Goal: Task Accomplishment & Management: Use online tool/utility

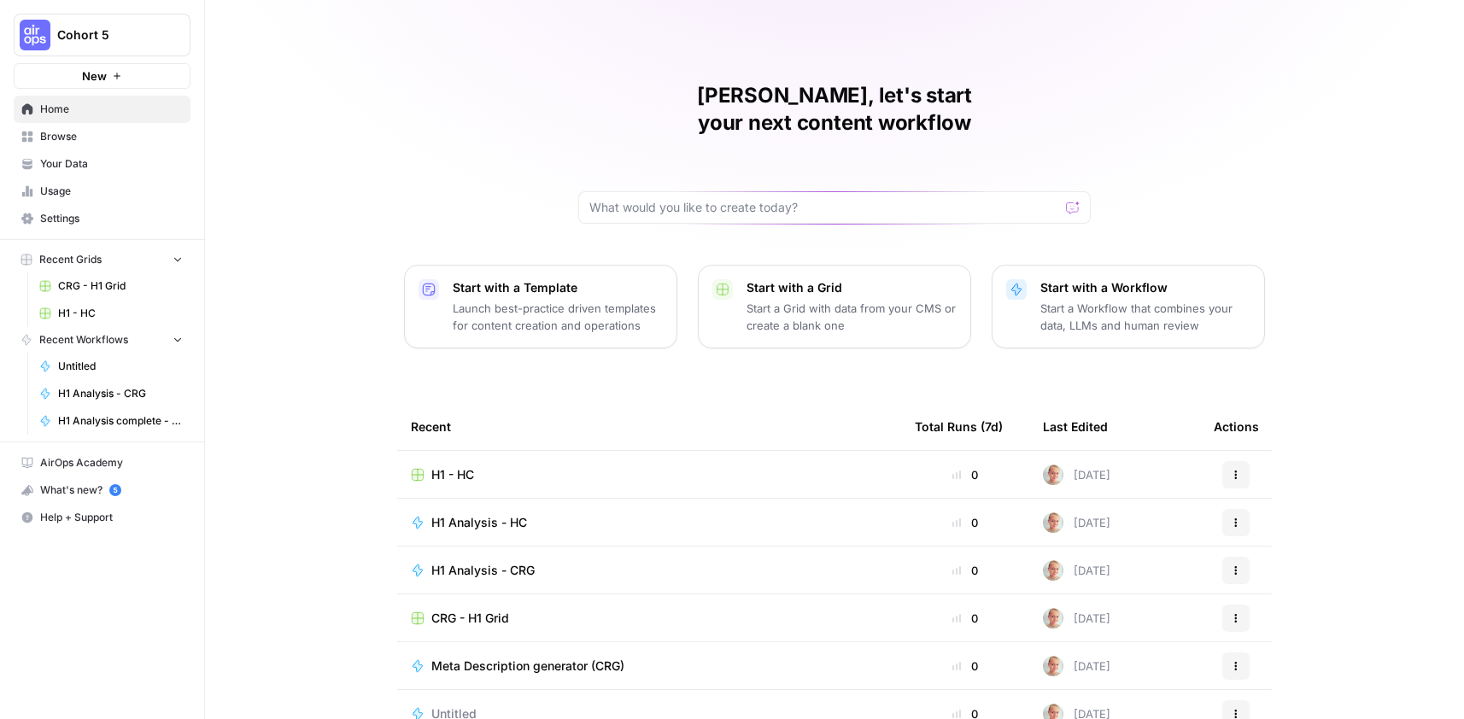
click at [463, 466] on span "H1 - HC" at bounding box center [452, 474] width 43 height 17
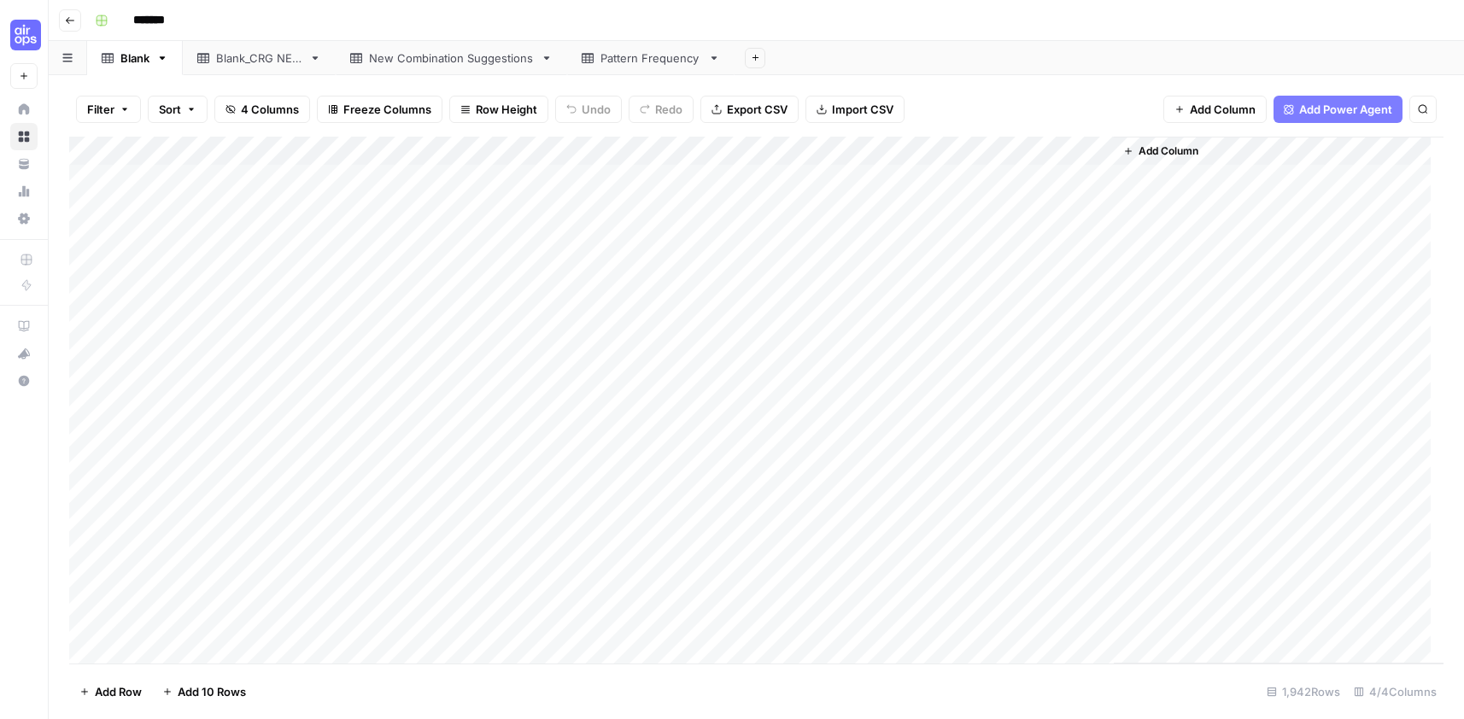
click at [243, 54] on div "Blank_CRG NEW" at bounding box center [259, 58] width 86 height 17
click at [396, 64] on div "New Combination Suggestions" at bounding box center [451, 58] width 165 height 17
click at [683, 61] on div "Pattern Frequency" at bounding box center [650, 58] width 101 height 17
type input "*******"
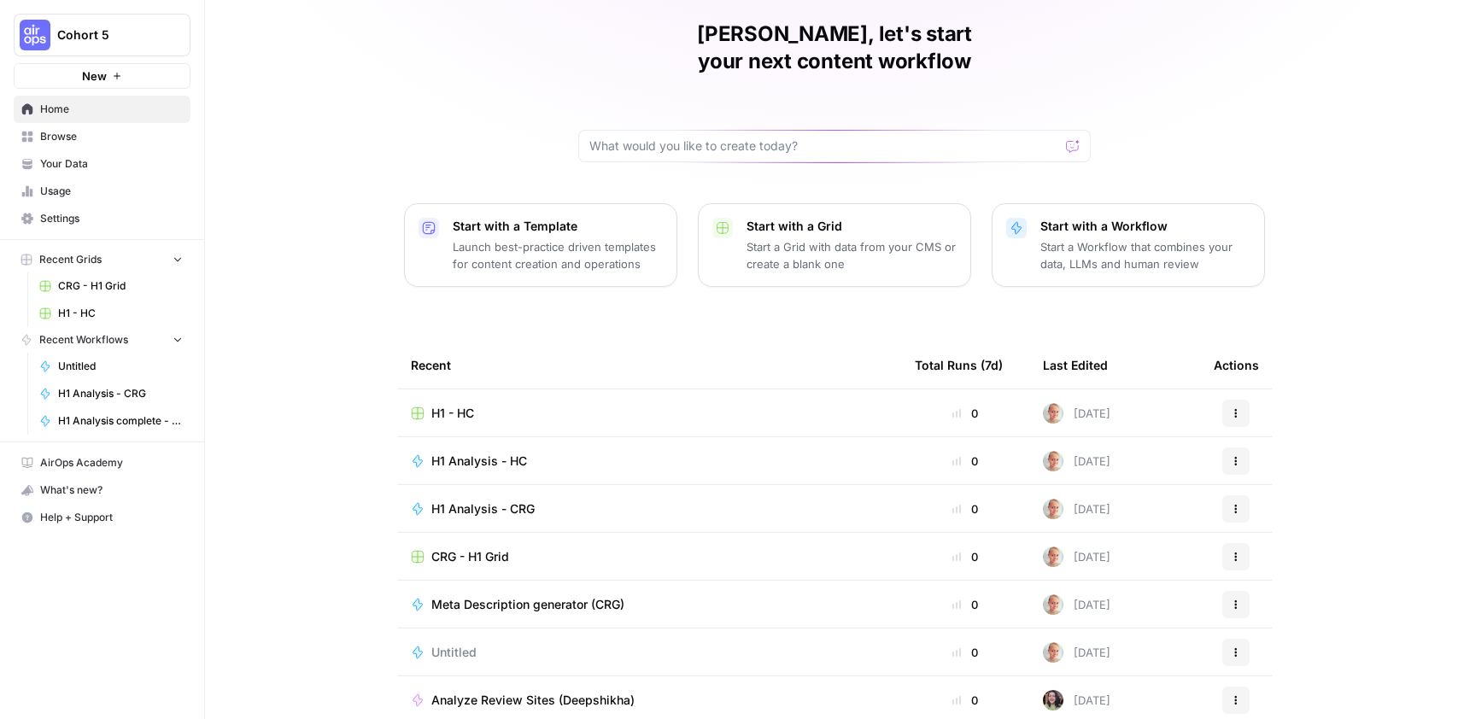
scroll to position [67, 0]
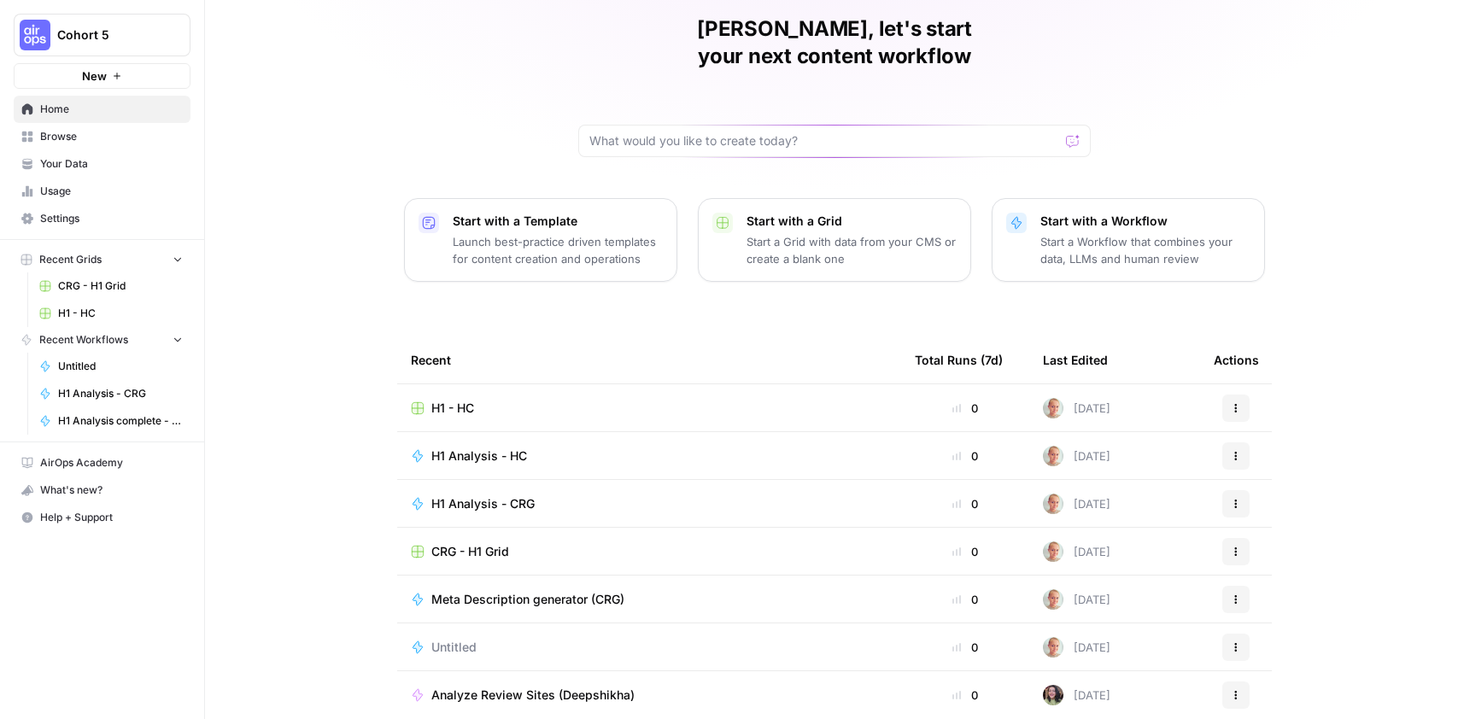
click at [91, 420] on span "H1 Analysis complete - CRG 2" at bounding box center [120, 420] width 125 height 15
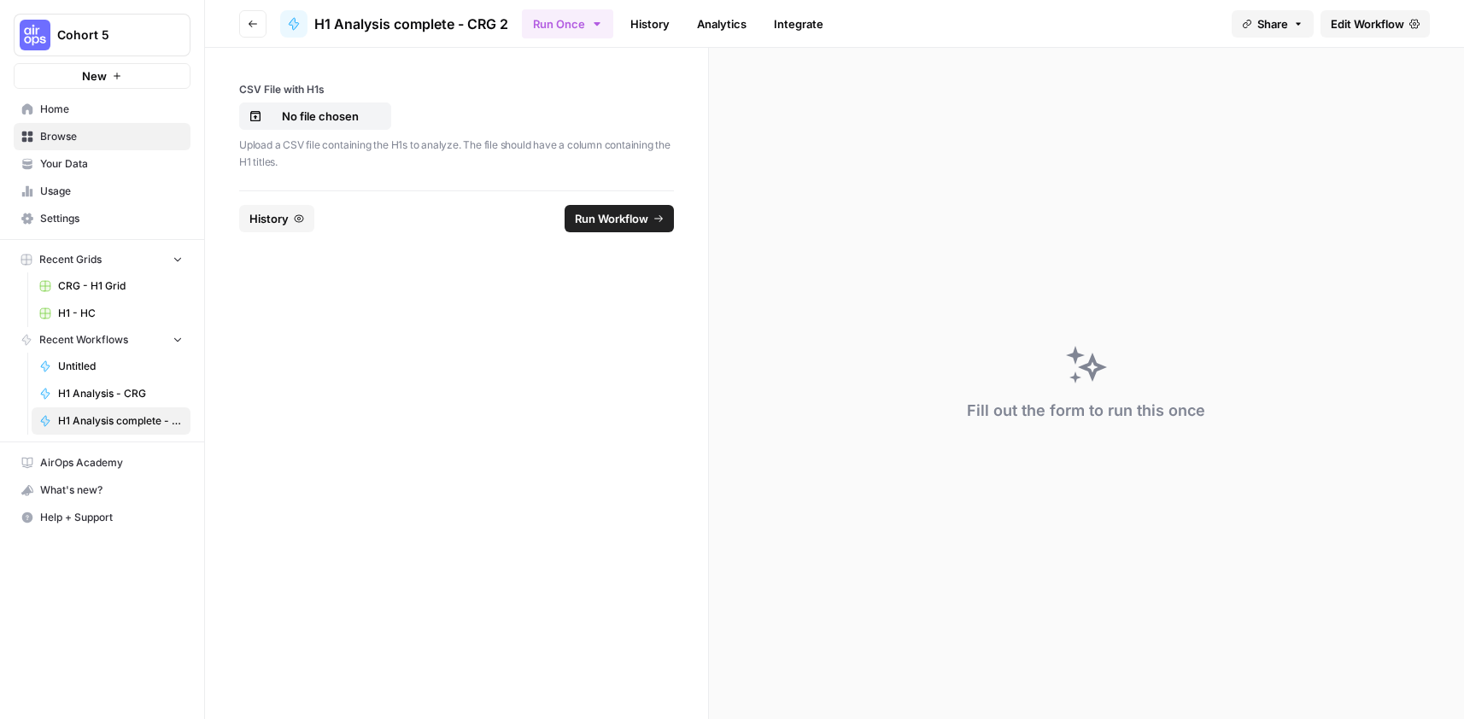
click at [1351, 20] on span "Edit Workflow" at bounding box center [1367, 23] width 73 height 17
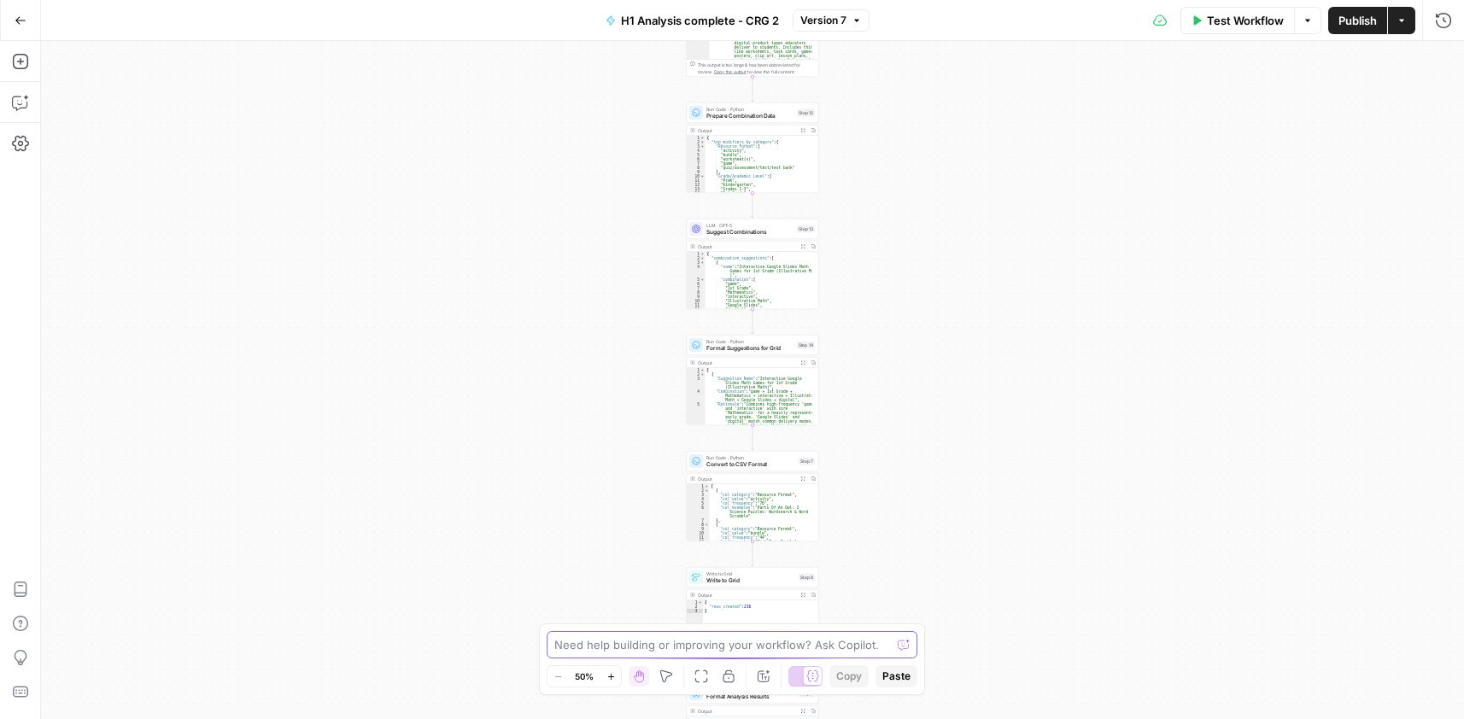
click at [594, 648] on textarea at bounding box center [722, 644] width 336 height 17
type textarea "this workflow is taking too long to generate - how can we speed it up?"
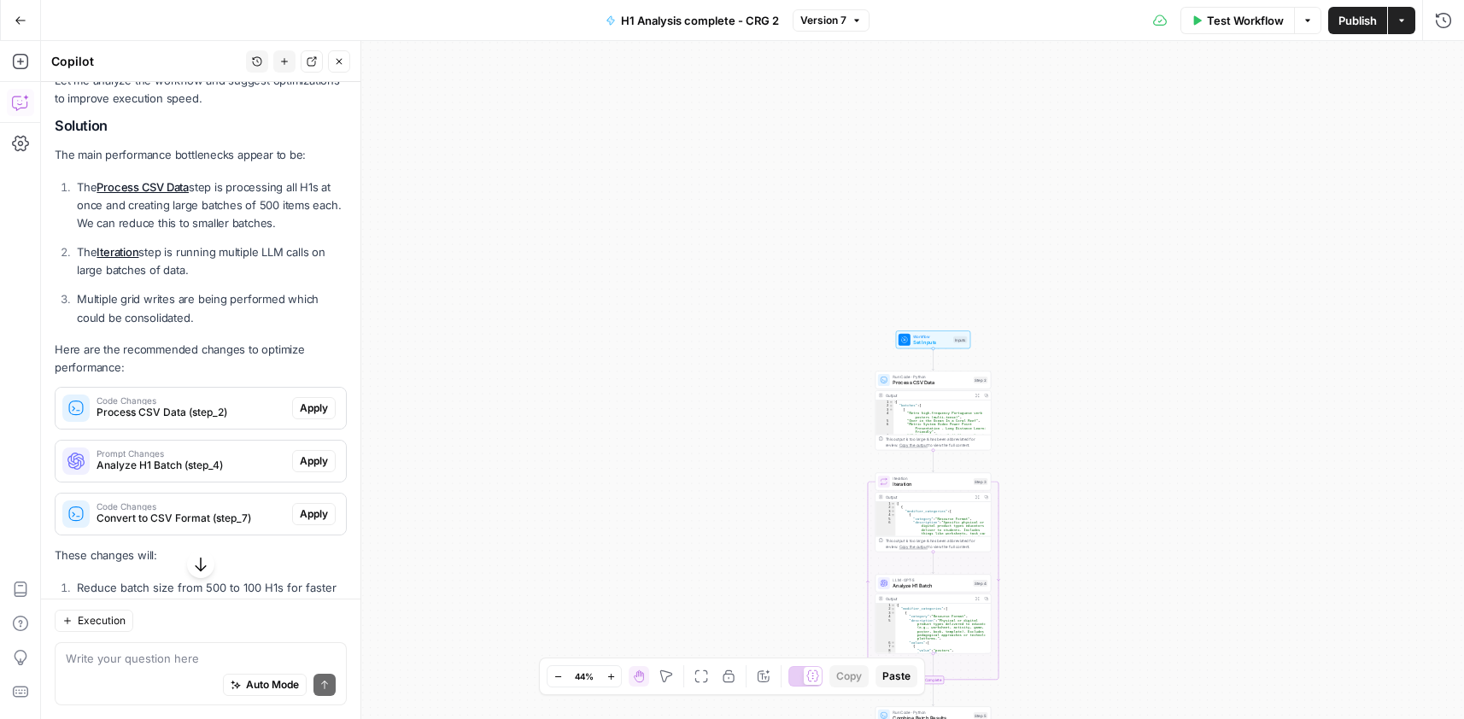
scroll to position [195, 0]
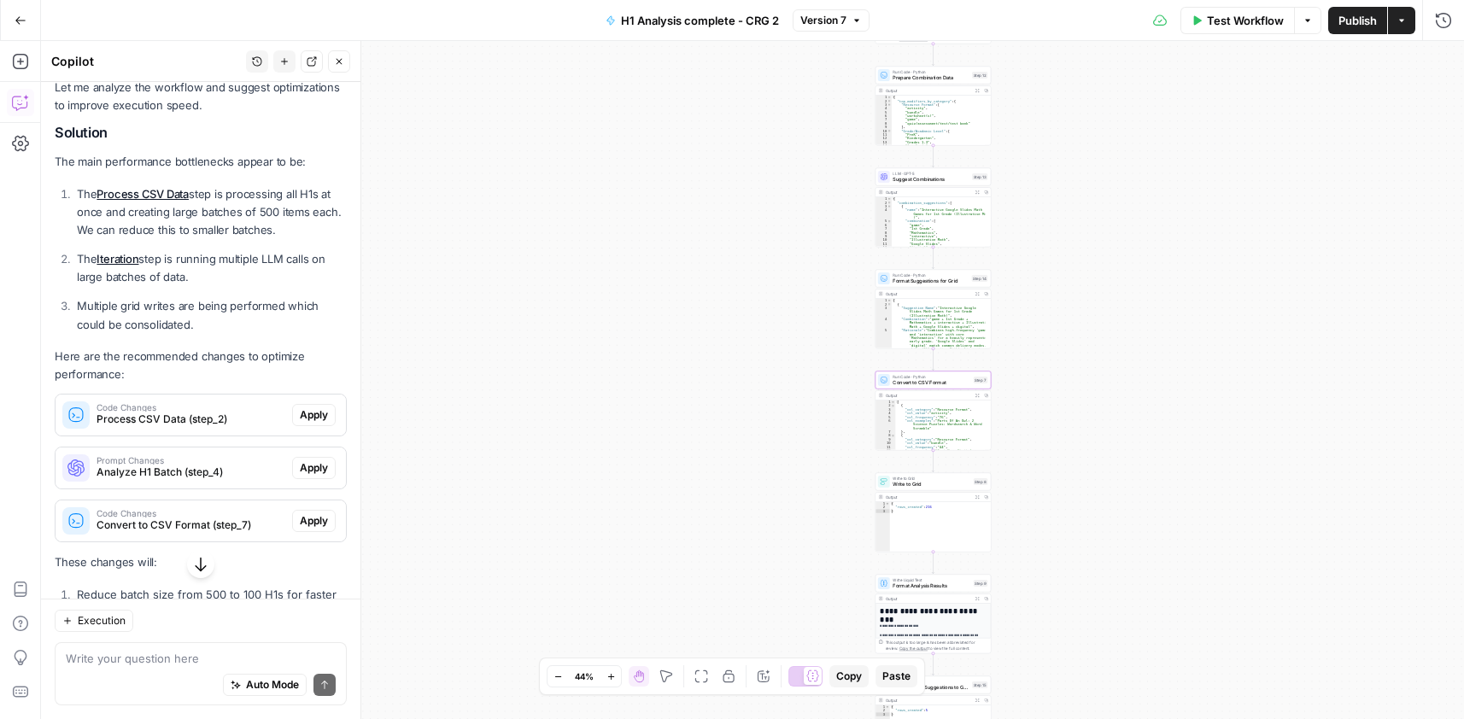
click at [307, 519] on span "Apply" at bounding box center [314, 520] width 28 height 15
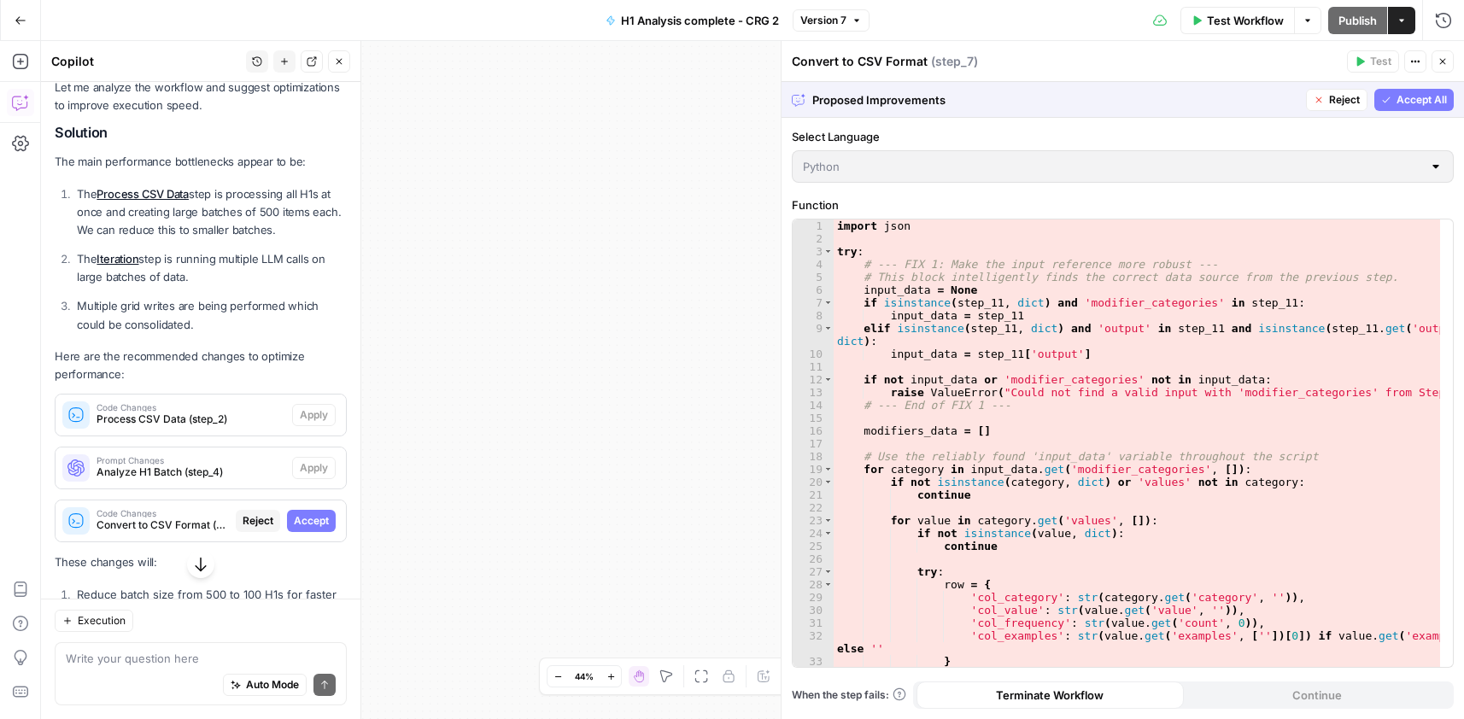
click at [1406, 95] on span "Accept All" at bounding box center [1421, 99] width 50 height 15
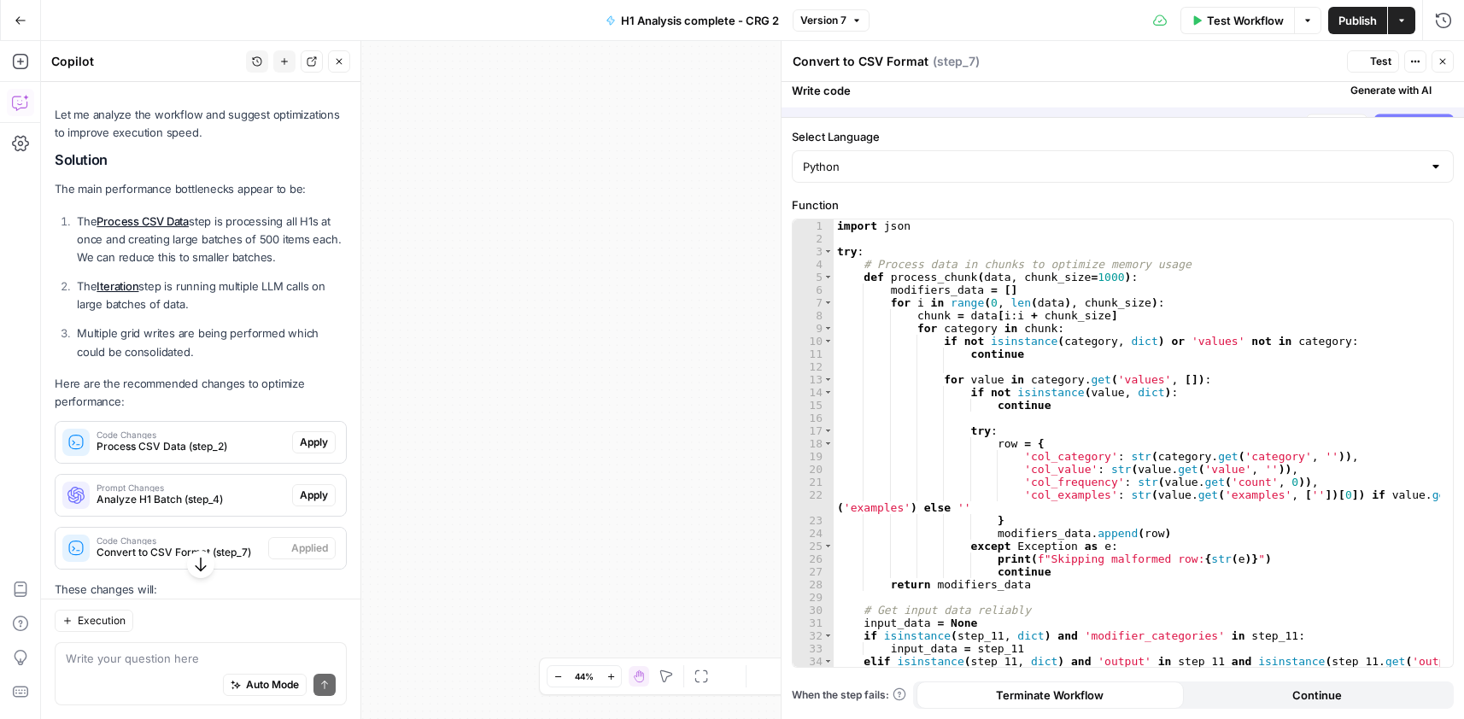
scroll to position [222, 0]
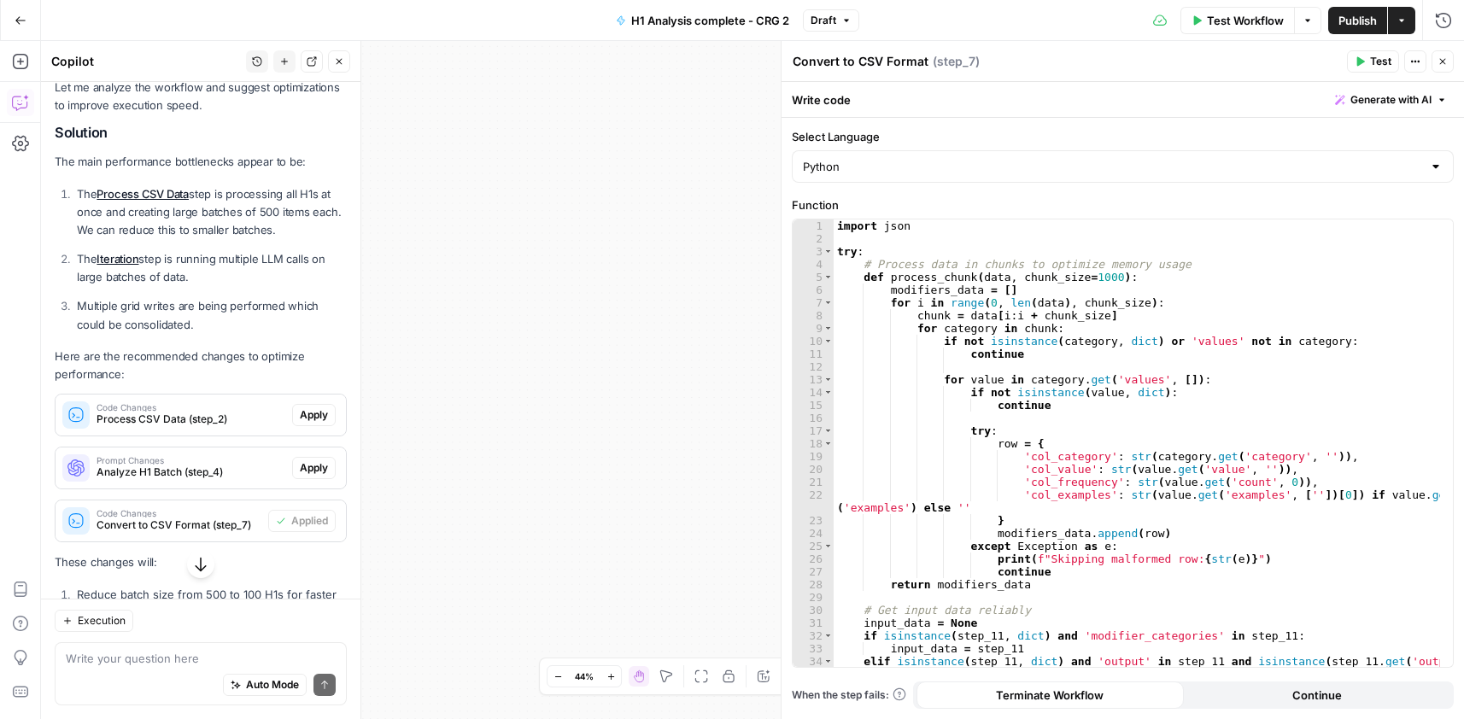
click at [1279, 709] on div "Select Language Python Function 1 2 3 4 5 6 7 8 9 10 11 12 13 14 15 16 17 18 19…" at bounding box center [1122, 418] width 682 height 601
click at [1285, 693] on button "Continue" at bounding box center [1317, 695] width 267 height 27
click at [1439, 56] on icon "button" at bounding box center [1442, 61] width 10 height 10
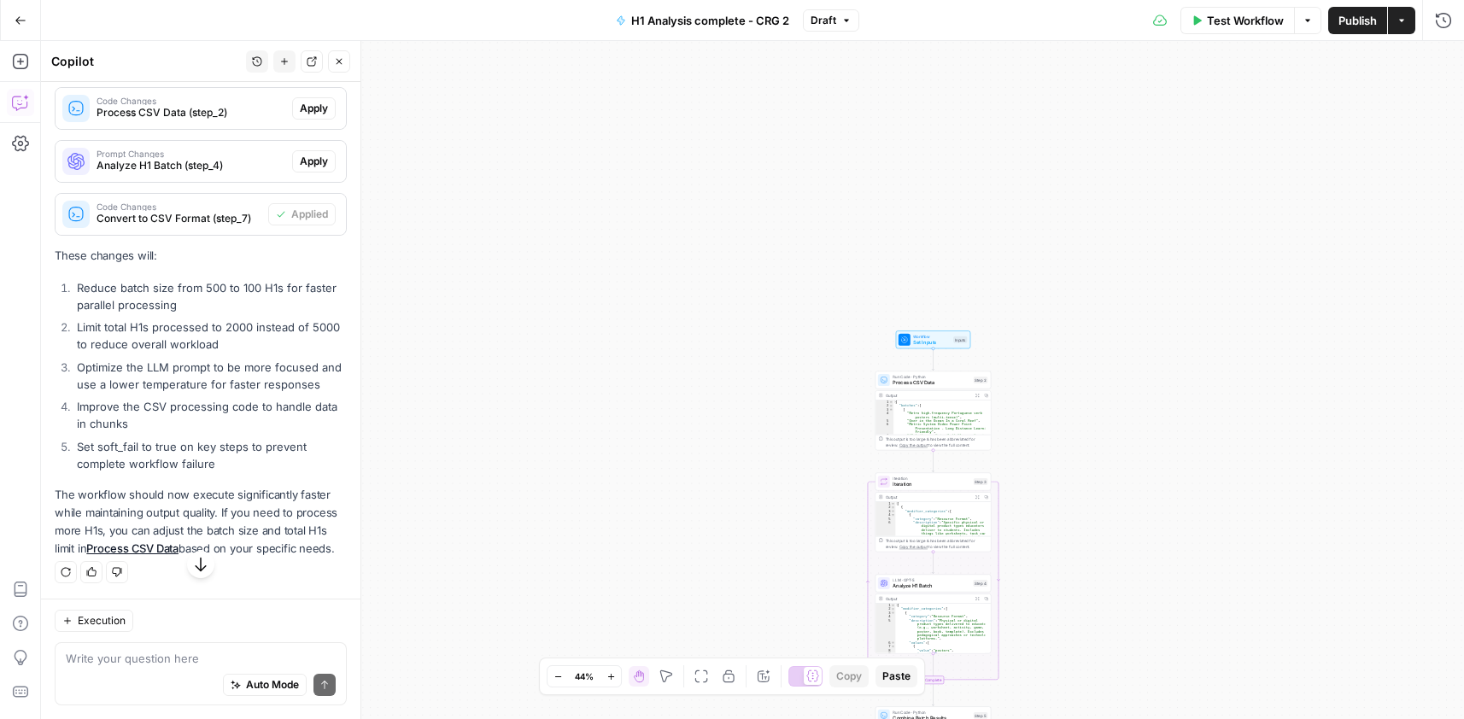
scroll to position [564, 0]
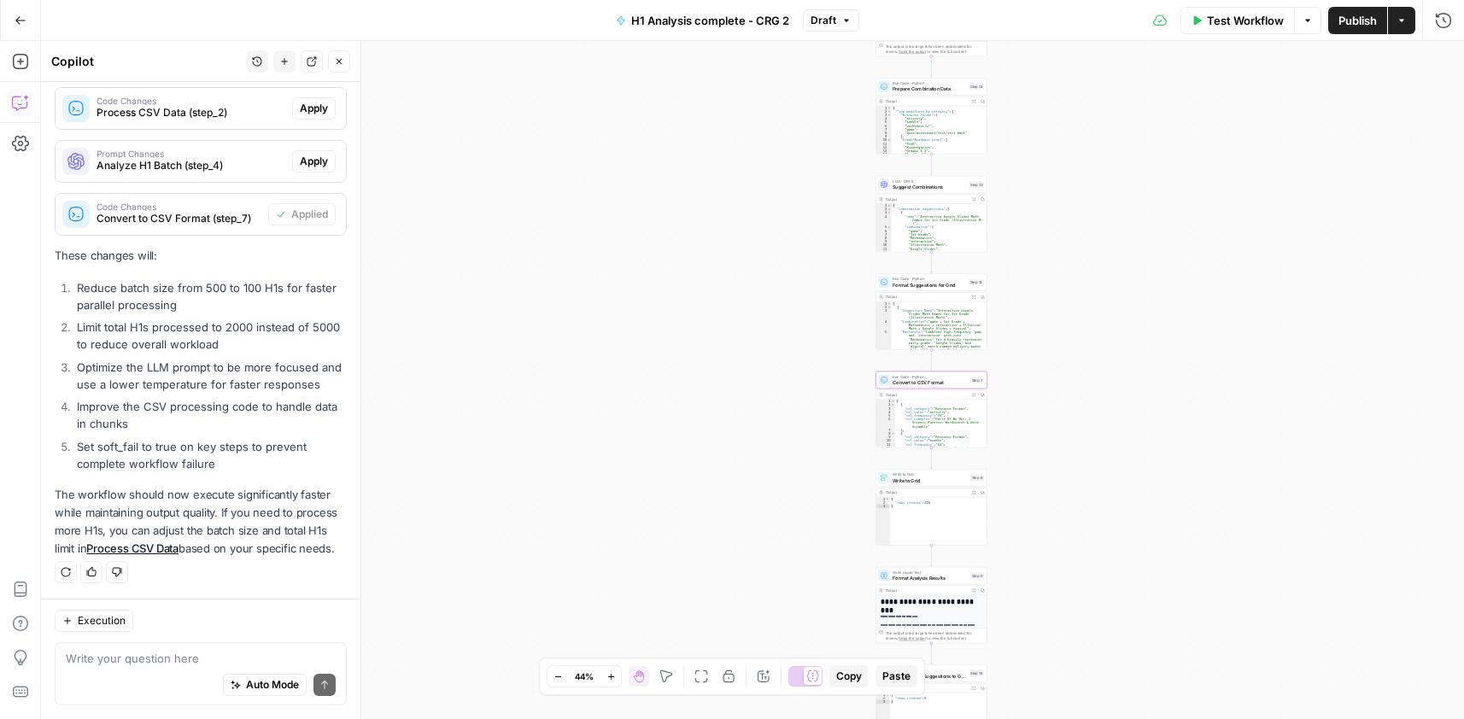
drag, startPoint x: 590, startPoint y: 312, endPoint x: 96, endPoint y: 208, distance: 505.3
click at [97, 206] on body "Cohort 5 New Home Browse Your Data Usage Settings Recent Grids CRG - H1 Grid H1…" at bounding box center [732, 359] width 1464 height 719
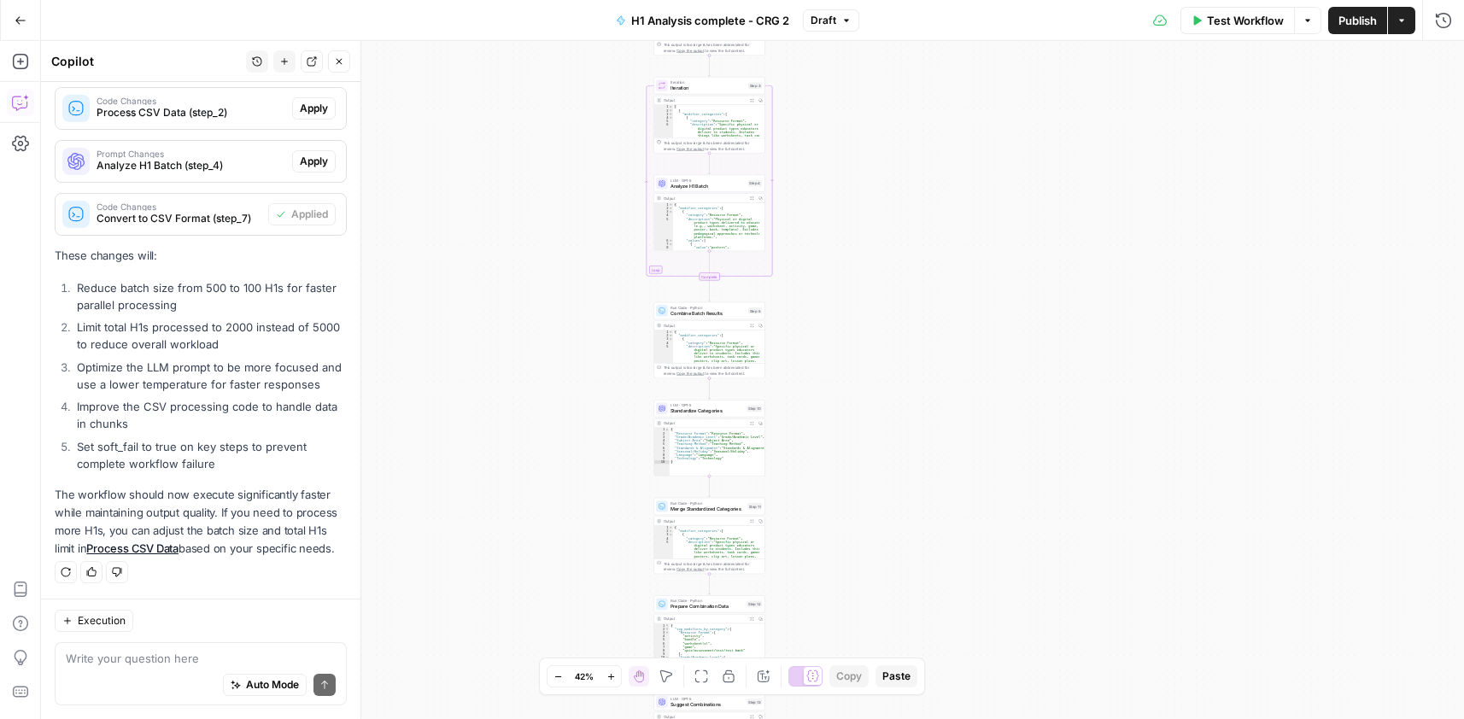
drag, startPoint x: 810, startPoint y: 416, endPoint x: 903, endPoint y: 664, distance: 265.4
click at [903, 664] on body "Cohort 5 New Home Browse Your Data Usage Settings Recent Grids CRG - H1 Grid H1…" at bounding box center [732, 359] width 1464 height 719
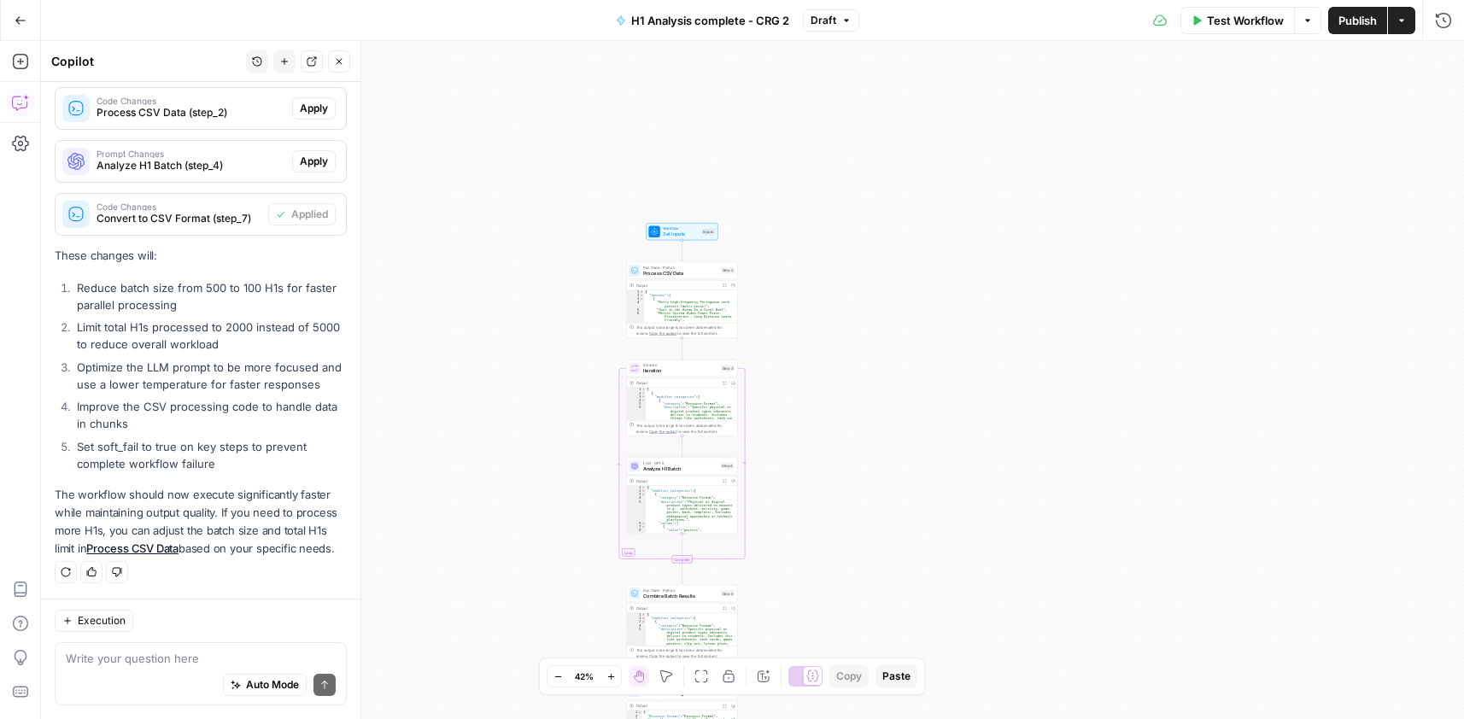
drag, startPoint x: 794, startPoint y: 161, endPoint x: 775, endPoint y: 430, distance: 269.7
click at [775, 430] on div "Workflow Set Inputs Inputs Run Code · Python Process CSV Data Step 2 Output Exp…" at bounding box center [752, 380] width 1423 height 678
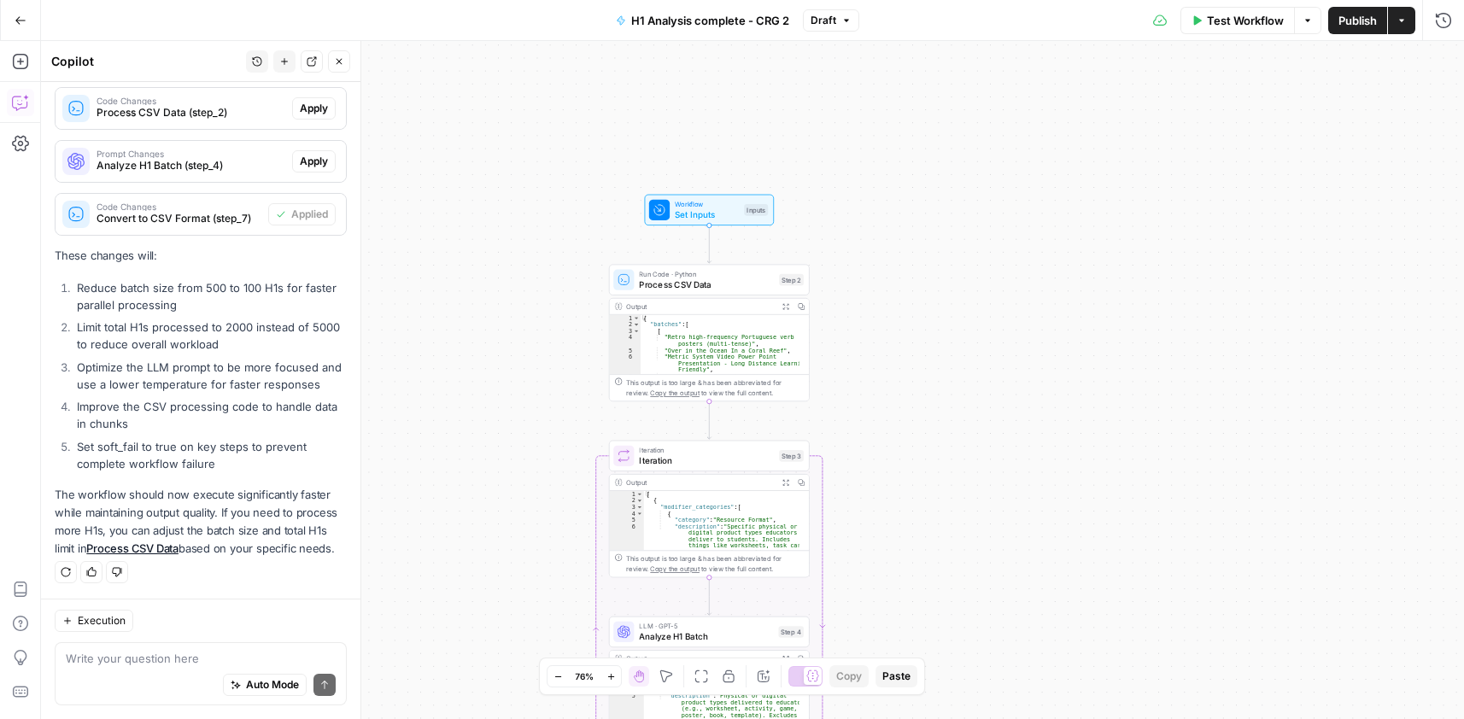
drag, startPoint x: 799, startPoint y: 258, endPoint x: 913, endPoint y: 314, distance: 126.8
click at [915, 314] on div "Workflow Set Inputs Inputs Run Code · Python Process CSV Data Step 2 Output Exp…" at bounding box center [752, 380] width 1423 height 678
click at [839, 26] on button "Draft" at bounding box center [831, 20] width 56 height 22
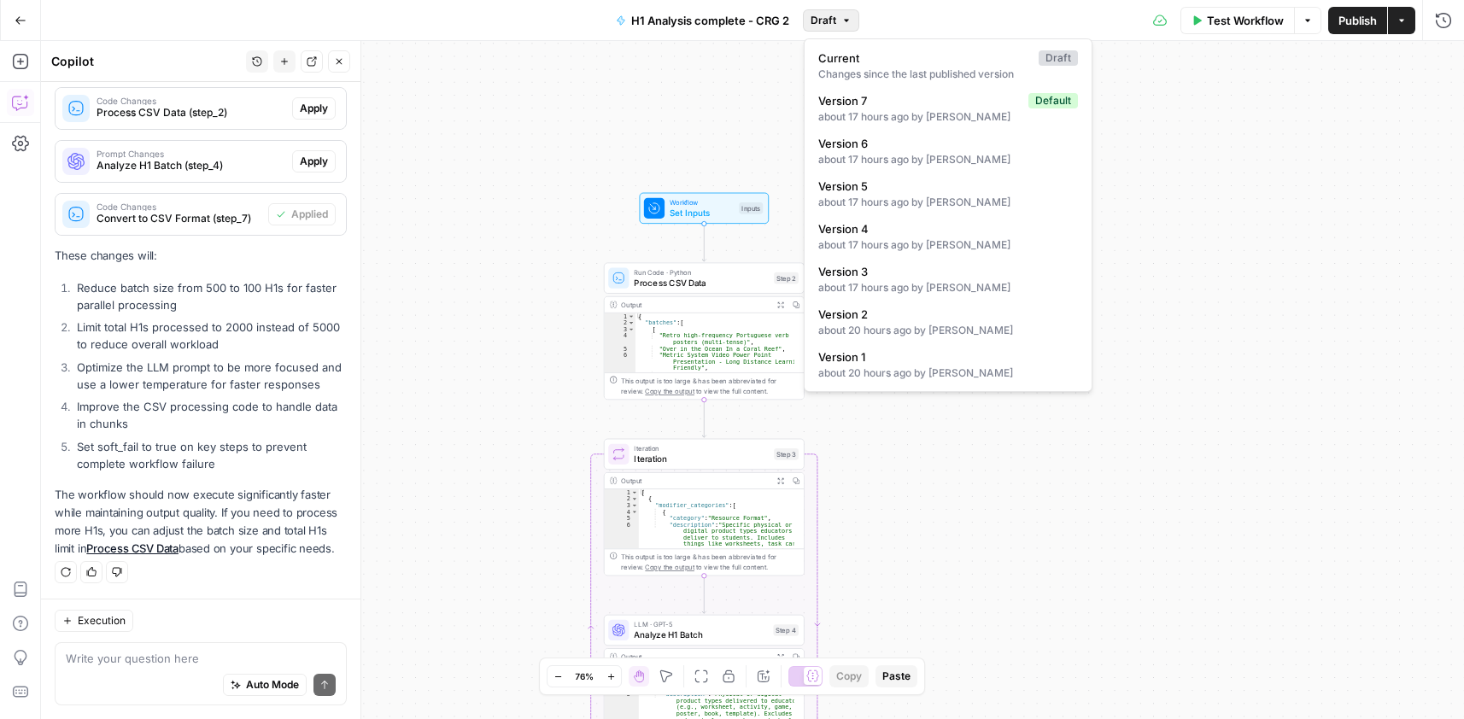
click at [839, 26] on button "Draft" at bounding box center [831, 20] width 56 height 22
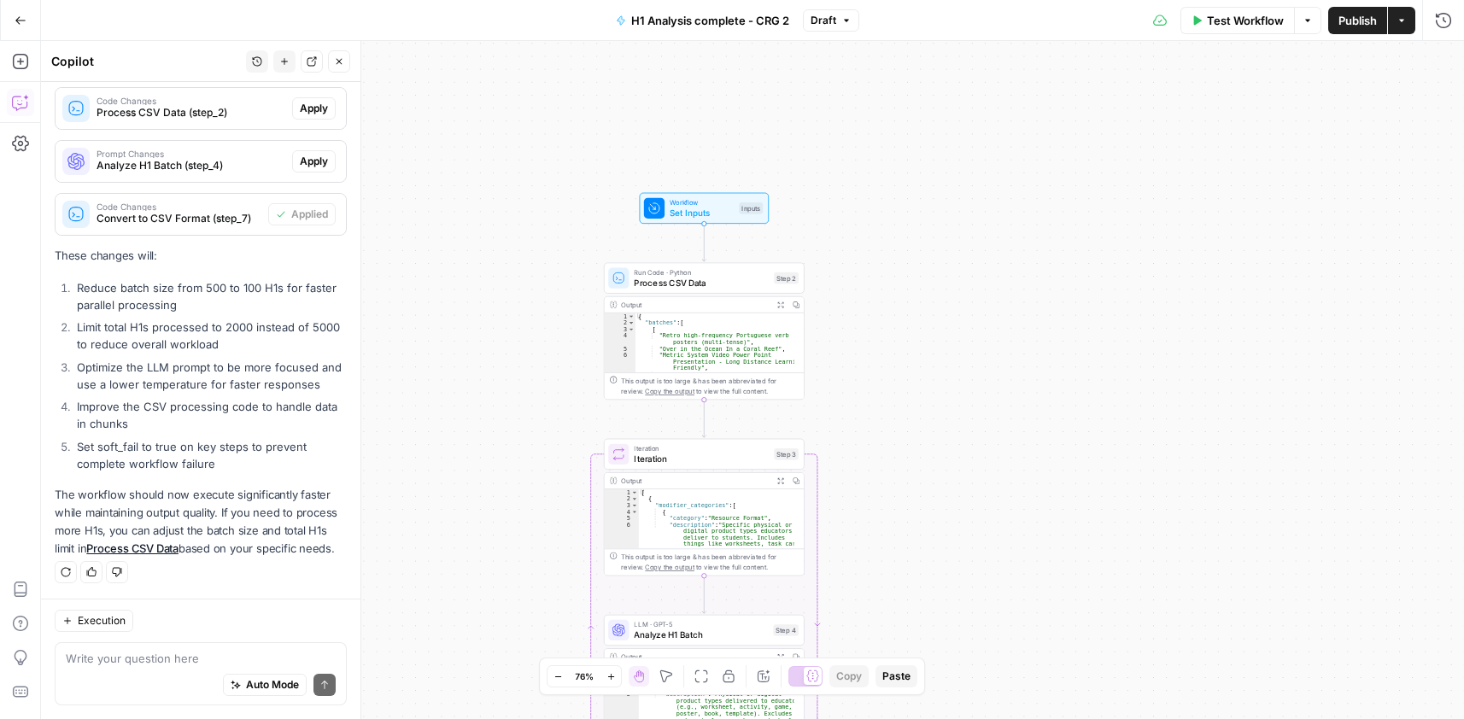
drag, startPoint x: 23, startPoint y: 16, endPoint x: 987, endPoint y: 245, distance: 991.0
click at [987, 245] on div "Go Back H1 Analysis complete - CRG 2 Draft Test Workflow Options Publish Action…" at bounding box center [732, 359] width 1464 height 719
click at [1360, 25] on span "Publish" at bounding box center [1357, 20] width 38 height 17
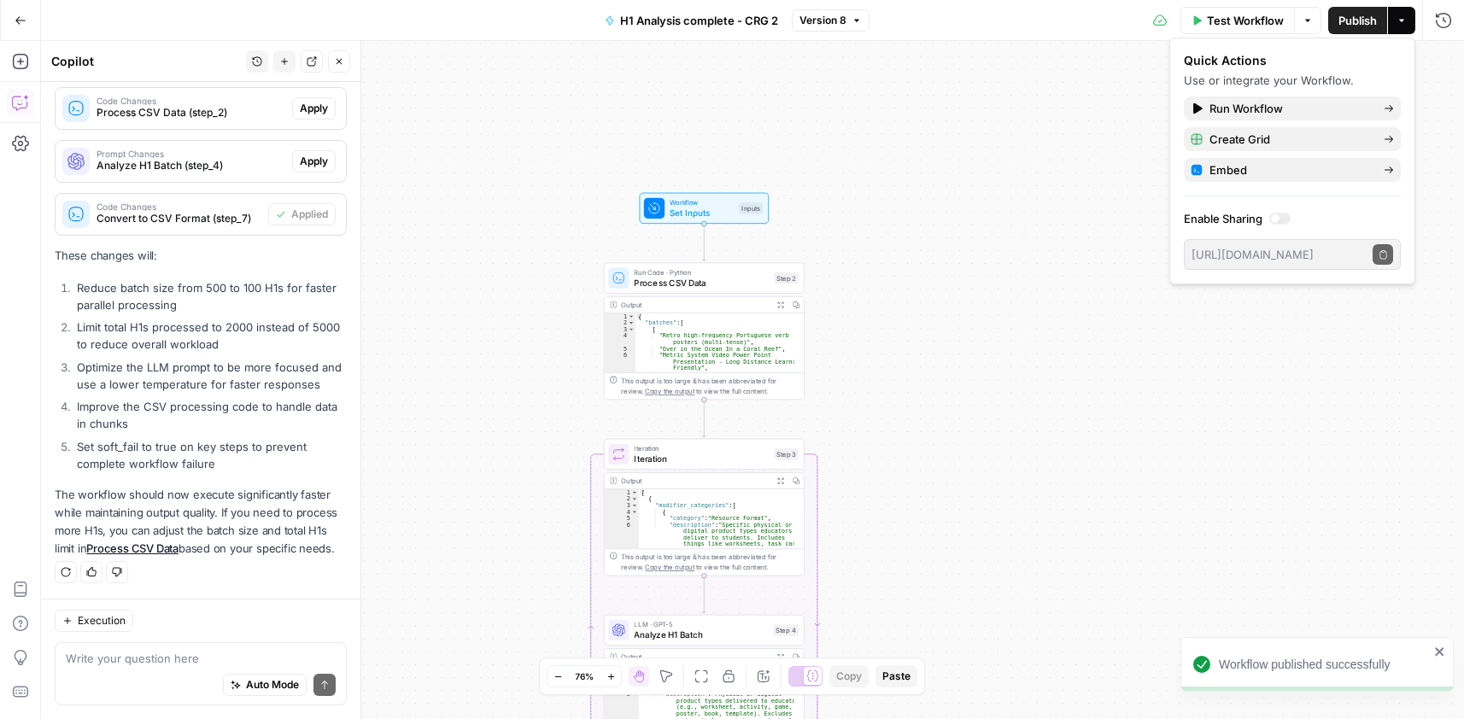
click at [16, 21] on icon "button" at bounding box center [21, 21] width 12 height 12
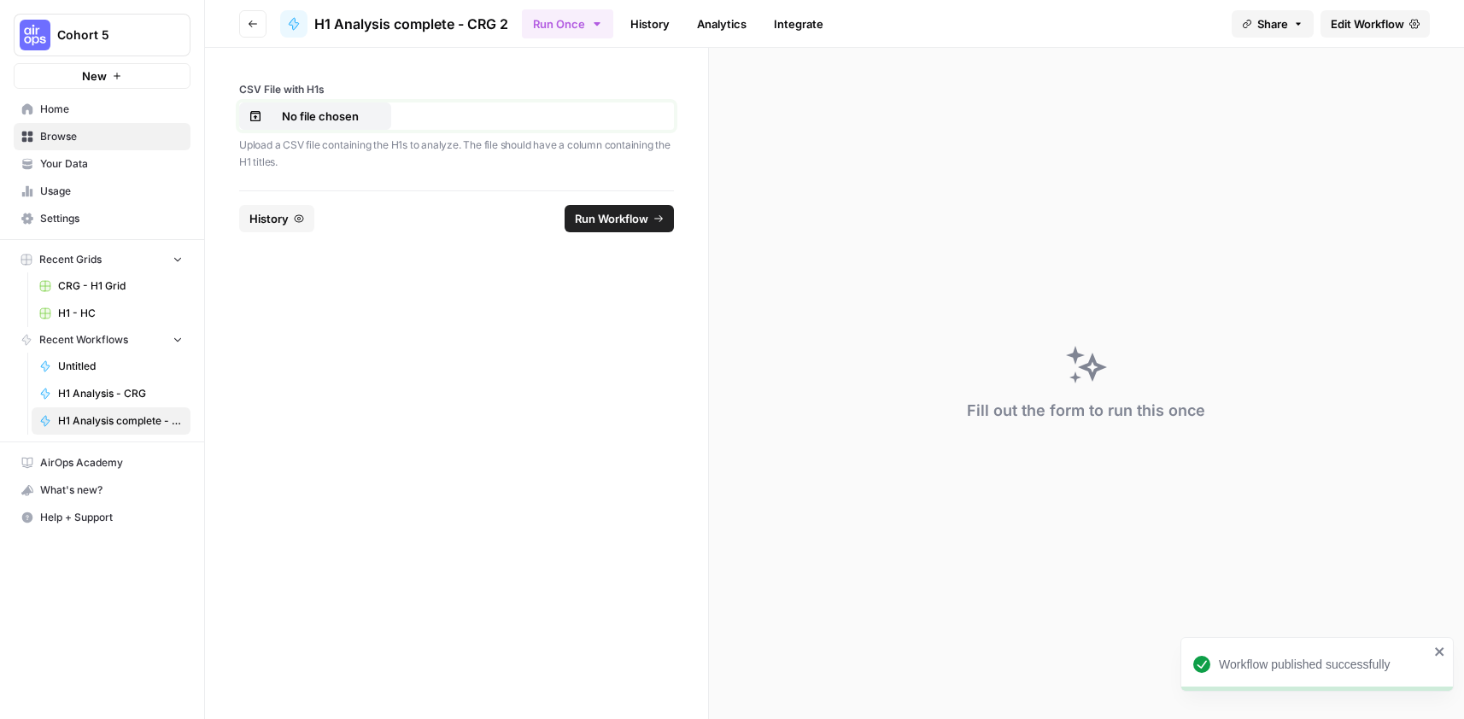
click at [332, 108] on p "No file chosen" at bounding box center [320, 116] width 109 height 17
click at [609, 218] on span "Run Workflow" at bounding box center [611, 218] width 73 height 17
click at [354, 112] on p "CSV File with H1s.csv" at bounding box center [320, 116] width 109 height 17
click at [596, 219] on span "Run Workflow" at bounding box center [611, 218] width 73 height 17
click at [262, 216] on span "Reset" at bounding box center [264, 218] width 31 height 17
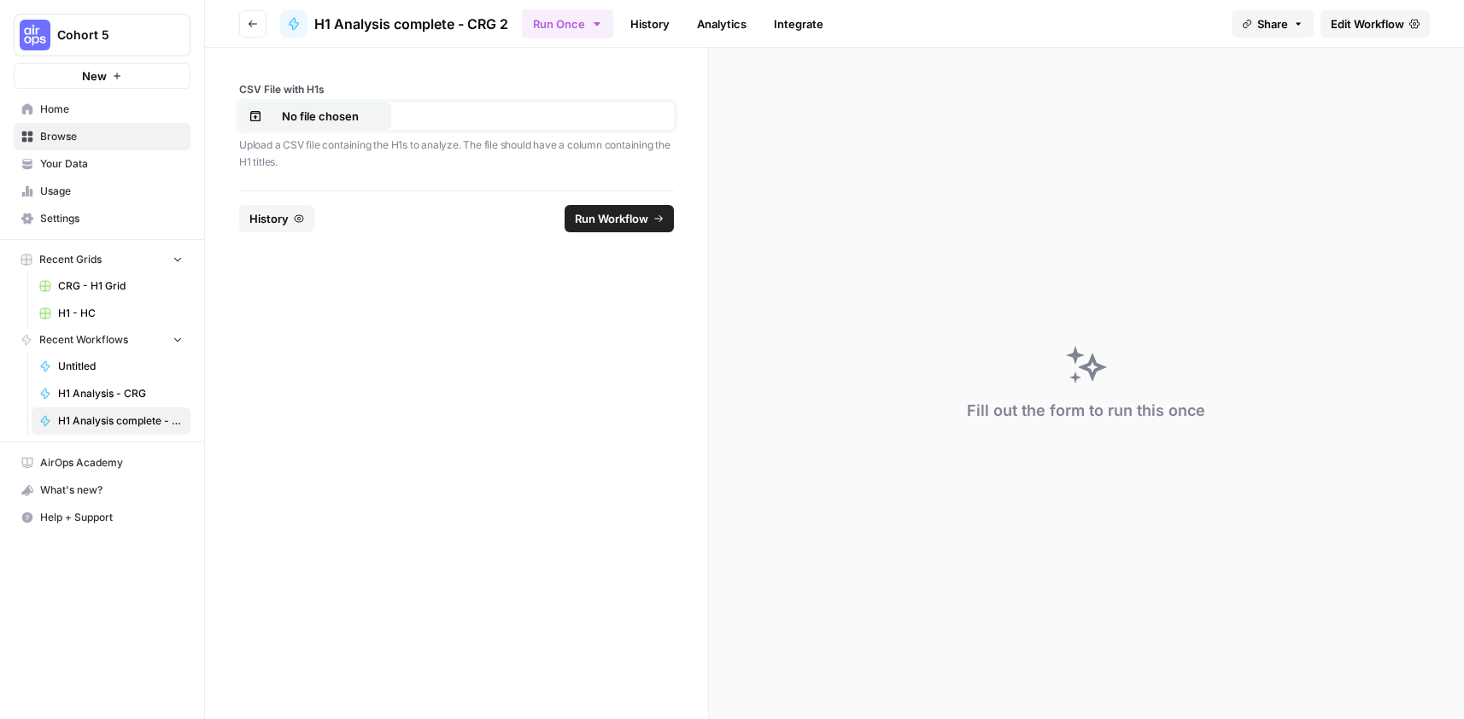
click at [299, 120] on p "No file chosen" at bounding box center [320, 116] width 109 height 17
click at [594, 223] on span "Run Workflow" at bounding box center [611, 218] width 73 height 17
click at [322, 112] on p "CSV File with H1s.csv" at bounding box center [320, 116] width 109 height 17
drag, startPoint x: 629, startPoint y: 218, endPoint x: 592, endPoint y: 357, distance: 144.2
click at [629, 217] on span "Run Workflow" at bounding box center [611, 218] width 73 height 17
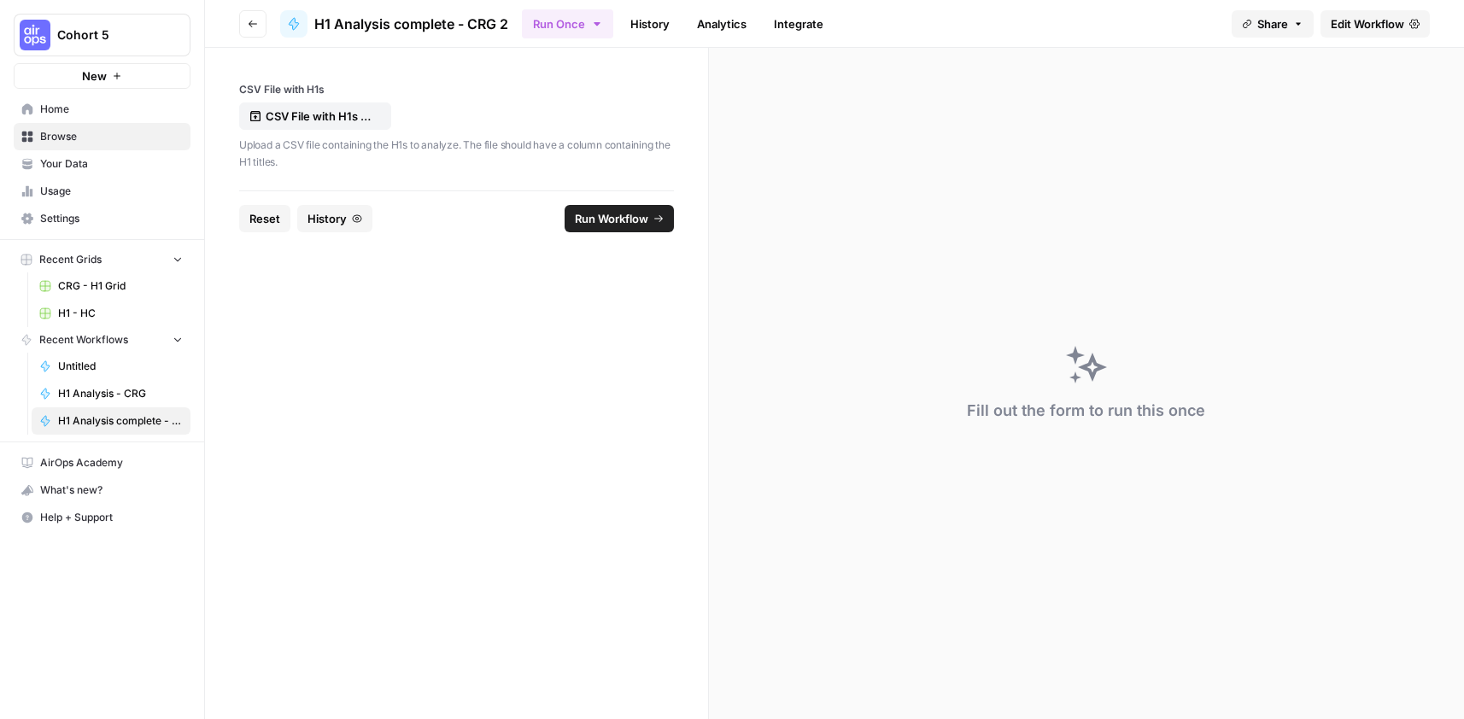
click at [1341, 26] on span "Edit Workflow" at bounding box center [1367, 23] width 73 height 17
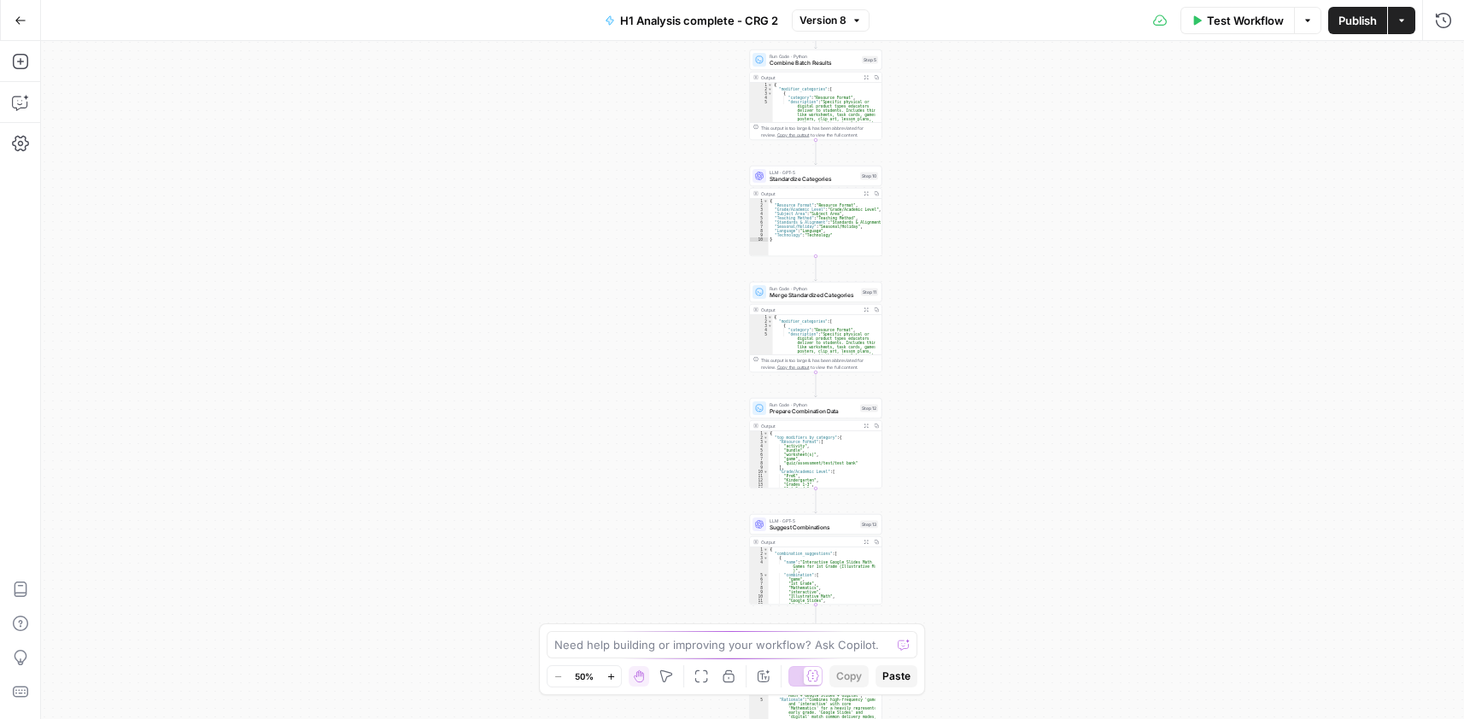
drag, startPoint x: 917, startPoint y: 143, endPoint x: 962, endPoint y: 554, distance: 413.3
click at [974, 563] on div "Workflow Set Inputs Inputs Run Code · Python Process CSV Data Step 2 Output Exp…" at bounding box center [752, 380] width 1423 height 678
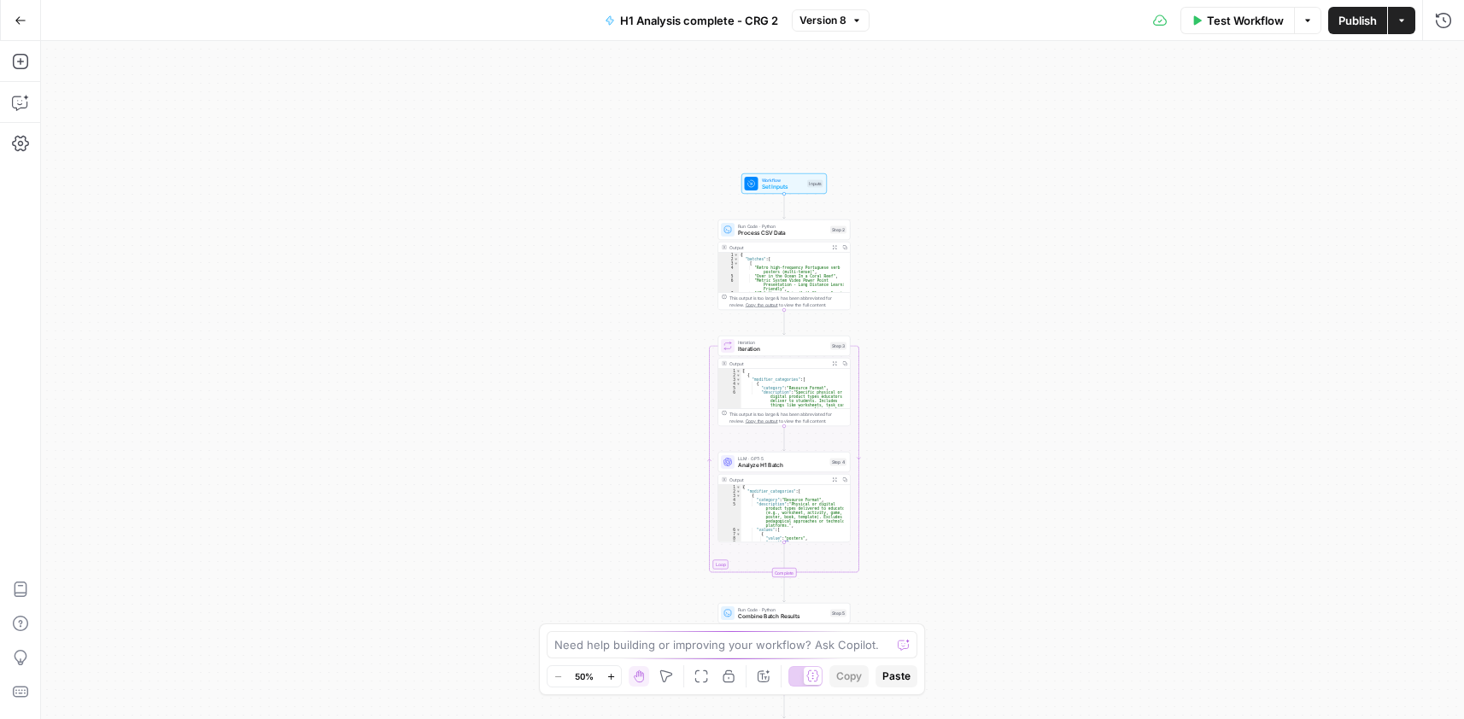
drag, startPoint x: 948, startPoint y: 561, endPoint x: 924, endPoint y: 319, distance: 242.9
click at [943, 564] on div "Workflow Set Inputs Inputs Run Code · Python Process CSV Data Step 2 Output Exp…" at bounding box center [752, 380] width 1423 height 678
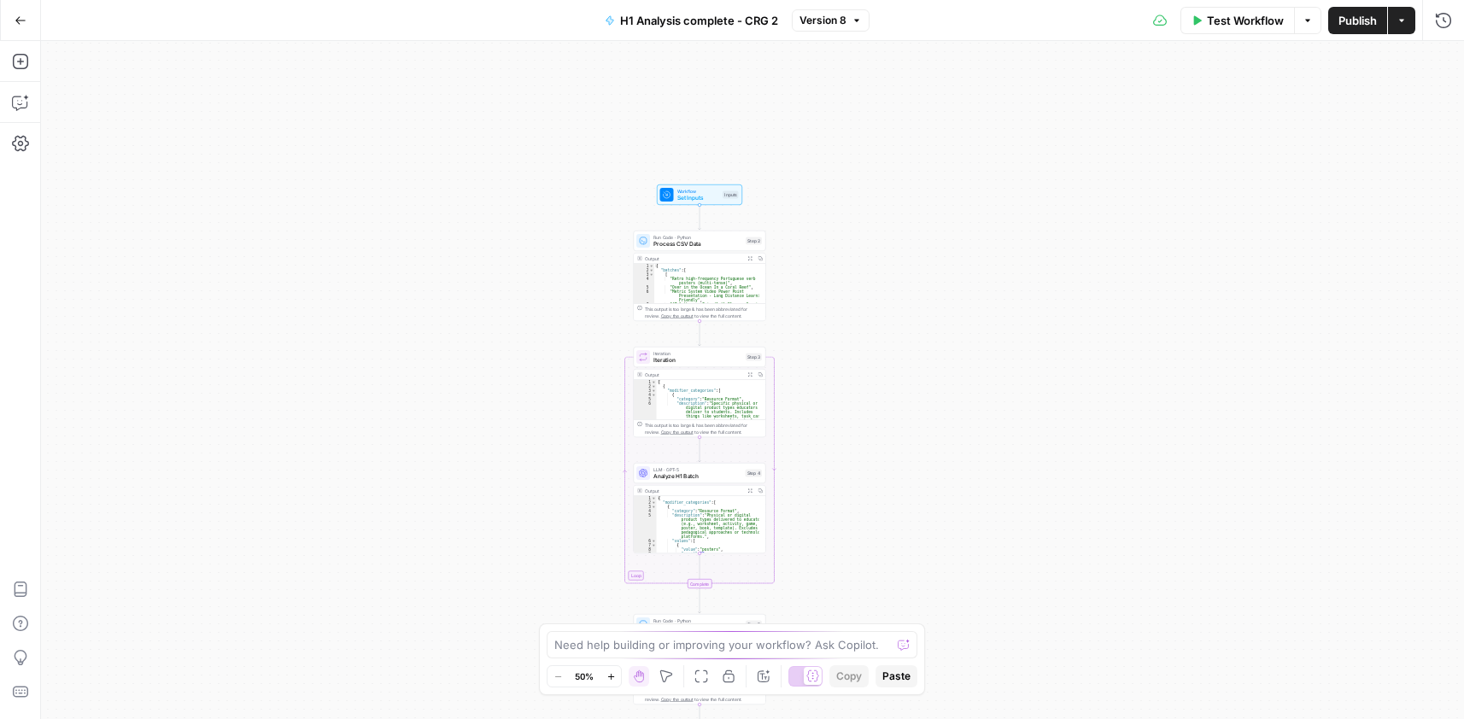
drag, startPoint x: 921, startPoint y: 214, endPoint x: 1167, endPoint y: 61, distance: 289.1
click at [840, 219] on div "Workflow Set Inputs Inputs Run Code · Python Process CSV Data Step 2 Output Exp…" at bounding box center [752, 380] width 1423 height 678
click at [1215, 22] on span "Test Workflow" at bounding box center [1245, 20] width 77 height 17
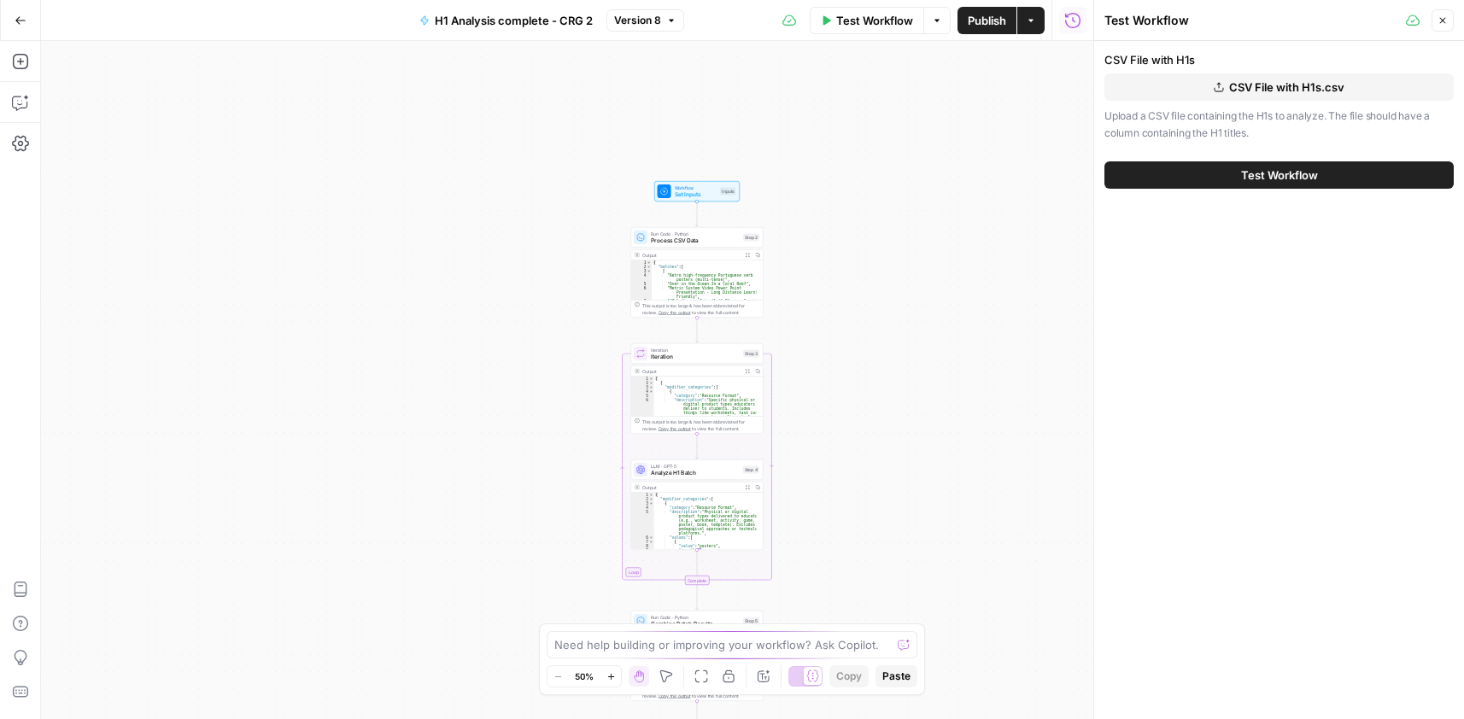
click at [1188, 89] on button "CSV File with H1s.csv" at bounding box center [1278, 86] width 349 height 27
click at [1244, 184] on button "Test Workflow" at bounding box center [1278, 174] width 349 height 27
click at [1442, 28] on button "Close" at bounding box center [1442, 20] width 22 height 22
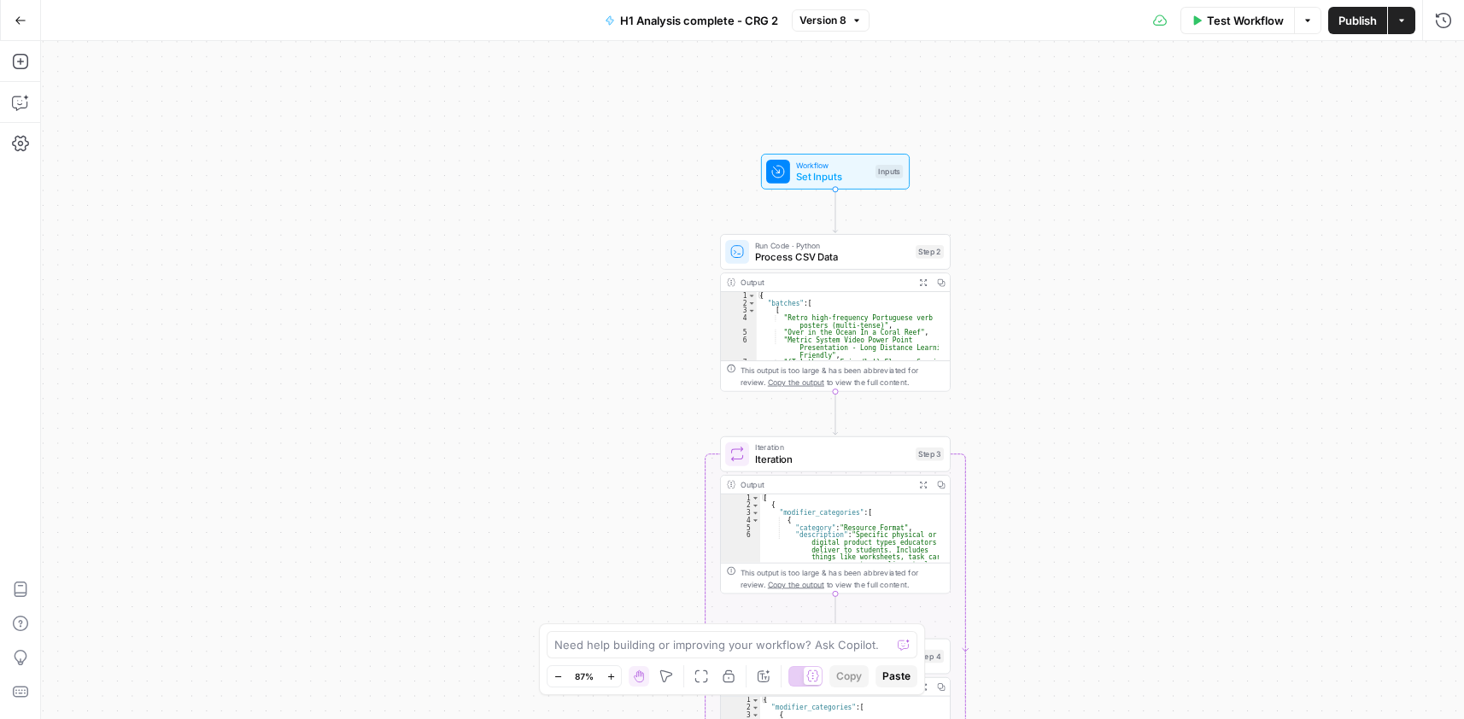
drag, startPoint x: 769, startPoint y: 206, endPoint x: 1293, endPoint y: 109, distance: 533.2
click at [1021, 286] on div "Workflow Set Inputs Inputs Run Code · Python Process CSV Data Step 2 Output Exp…" at bounding box center [752, 380] width 1423 height 678
click at [1238, 15] on span "Test Workflow" at bounding box center [1245, 20] width 77 height 17
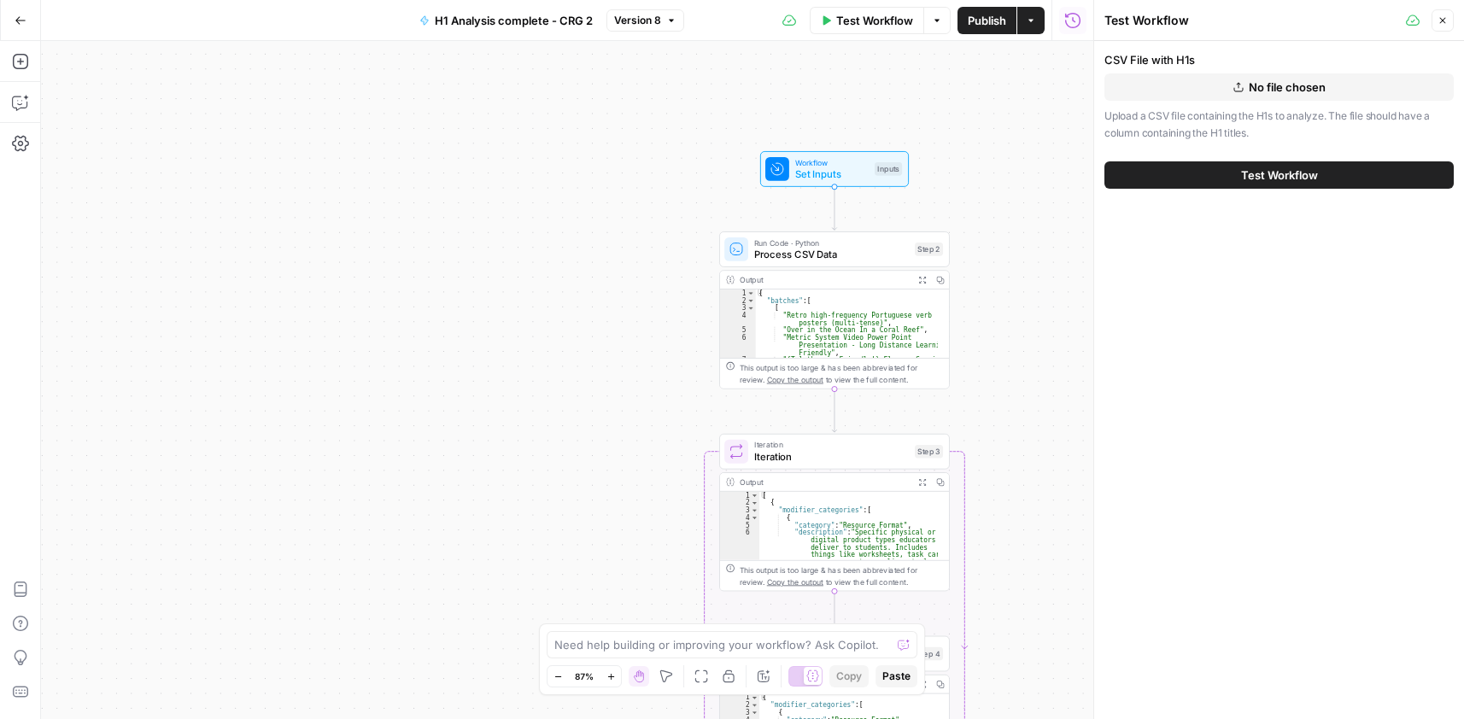
click at [1268, 85] on span "No file chosen" at bounding box center [1287, 87] width 77 height 17
click at [1180, 172] on button "Test Workflow" at bounding box center [1278, 174] width 349 height 27
click at [1255, 83] on span "CSV File with H1s - set 1.csv" at bounding box center [1287, 87] width 150 height 17
click at [1298, 173] on span "Test Workflow" at bounding box center [1279, 175] width 77 height 17
click at [25, 18] on icon "button" at bounding box center [21, 21] width 12 height 12
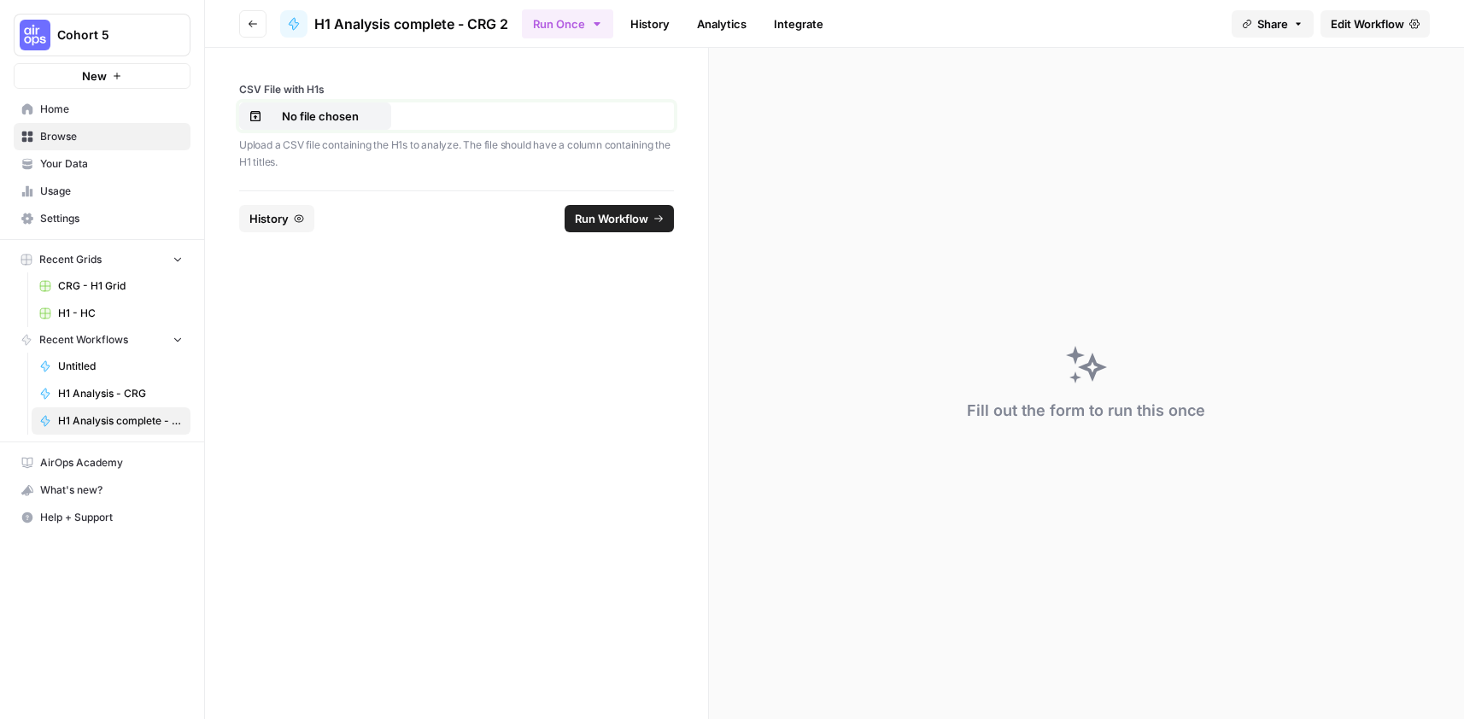
click at [308, 109] on p "No file chosen" at bounding box center [320, 116] width 109 height 17
click at [616, 220] on span "Run Workflow" at bounding box center [611, 218] width 73 height 17
click at [334, 215] on span "History" at bounding box center [326, 218] width 39 height 17
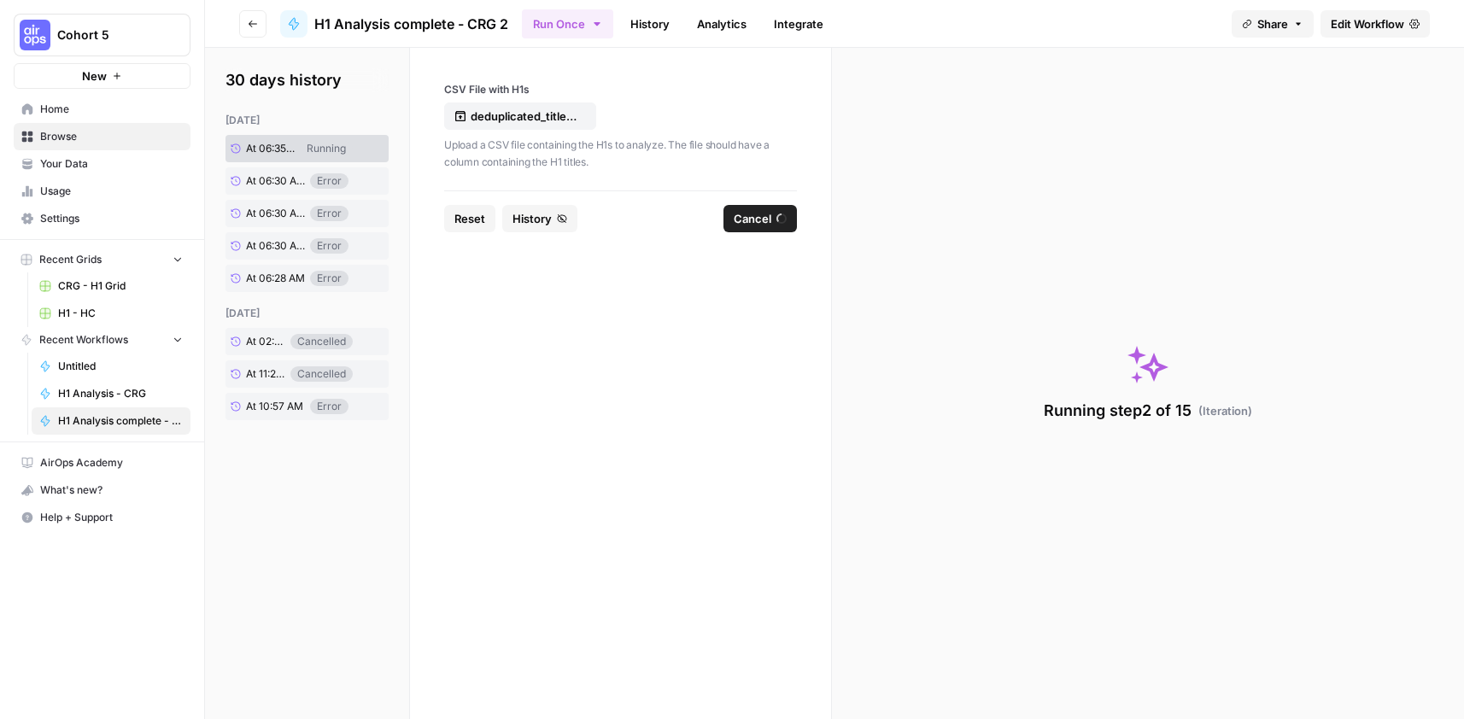
click at [653, 29] on link "History" at bounding box center [650, 23] width 60 height 27
